Goal: Task Accomplishment & Management: Manage account settings

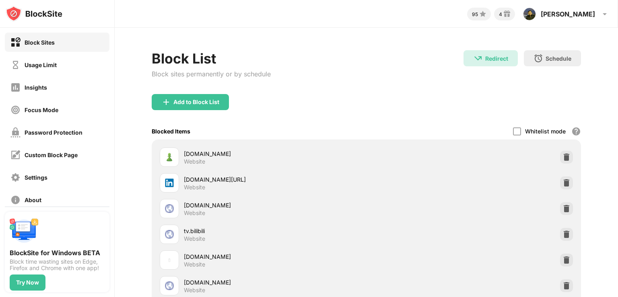
scroll to position [0, 5]
click at [183, 102] on div "Add to Block List" at bounding box center [196, 102] width 46 height 6
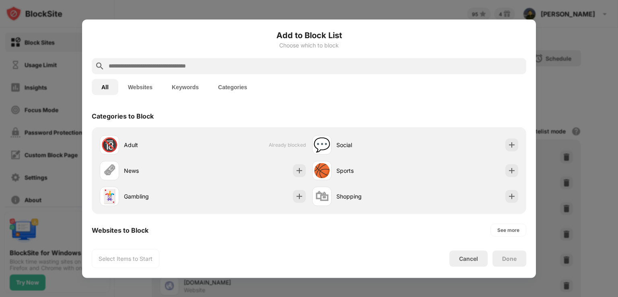
drag, startPoint x: 191, startPoint y: 71, endPoint x: 187, endPoint y: 64, distance: 8.6
click at [187, 64] on div at bounding box center [309, 66] width 434 height 16
click at [187, 64] on input "text" at bounding box center [315, 66] width 415 height 10
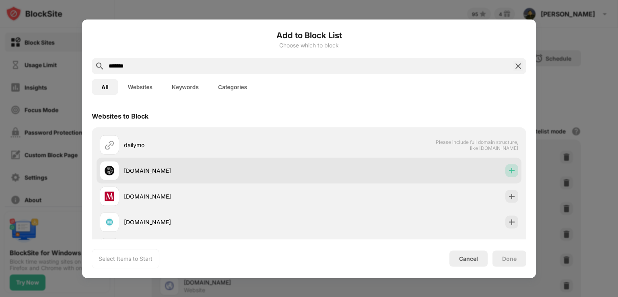
click at [508, 171] on img at bounding box center [512, 171] width 8 height 8
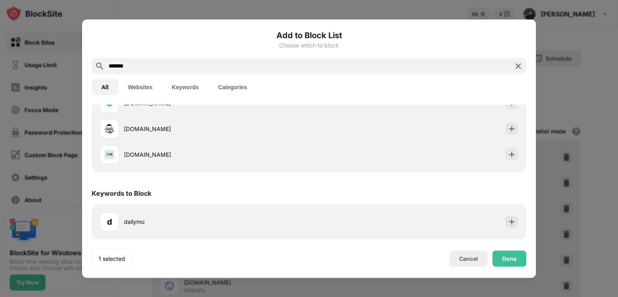
scroll to position [119, 0]
click at [335, 62] on input "*******" at bounding box center [309, 66] width 402 height 10
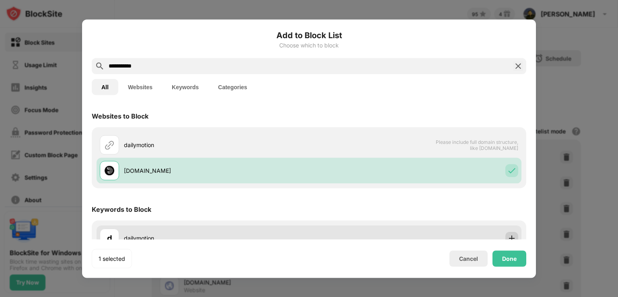
type input "**********"
click at [506, 233] on div at bounding box center [511, 238] width 13 height 13
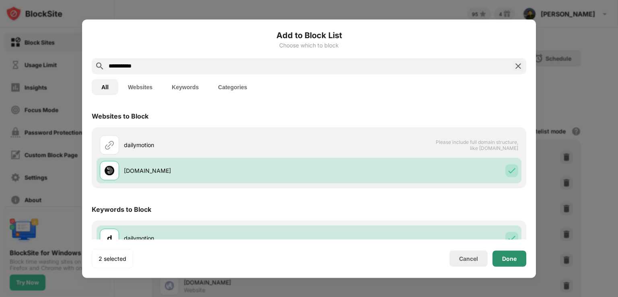
click at [502, 253] on div "Done" at bounding box center [509, 259] width 34 height 16
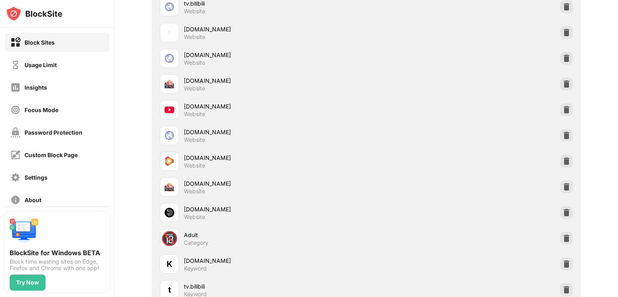
scroll to position [227, 5]
drag, startPoint x: 426, startPoint y: 202, endPoint x: 135, endPoint y: 101, distance: 308.1
click at [135, 101] on div "Block List Block sites permanently or by schedule Redirect Redirect to [DOMAIN_…" at bounding box center [366, 176] width 503 height 751
click at [560, 113] on div at bounding box center [566, 110] width 13 height 13
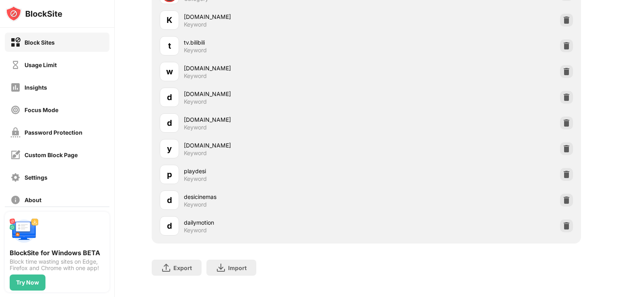
scroll to position [446, 5]
click at [562, 147] on img at bounding box center [566, 149] width 8 height 8
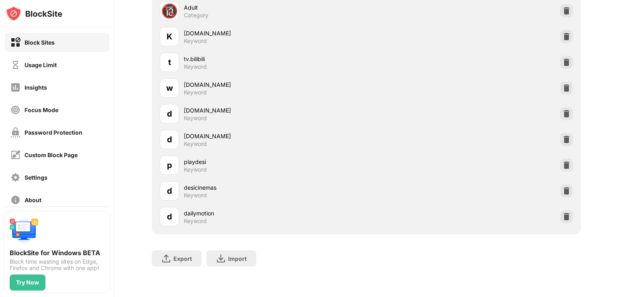
scroll to position [435, 5]
